Goal: Information Seeking & Learning: Find specific page/section

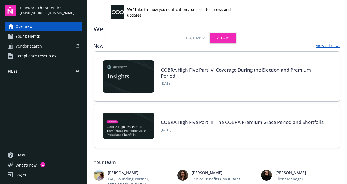
click at [218, 40] on link "Allow" at bounding box center [223, 38] width 27 height 10
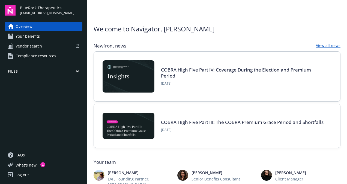
click at [32, 38] on span "Your benefits" at bounding box center [28, 36] width 24 height 9
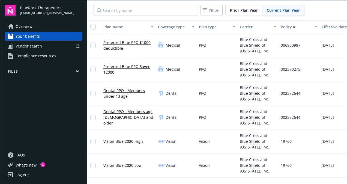
scroll to position [0, 2]
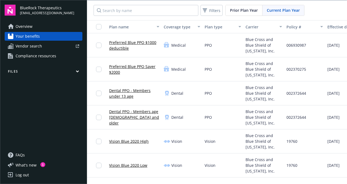
click at [32, 46] on span "Vendor search" at bounding box center [29, 46] width 26 height 9
click at [21, 71] on button "Files" at bounding box center [44, 72] width 78 height 7
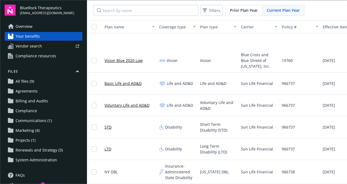
scroll to position [0, 7]
